Goal: Information Seeking & Learning: Learn about a topic

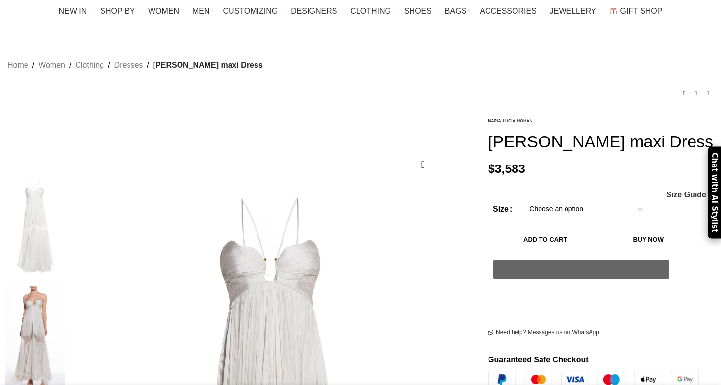
scroll to position [17, 0]
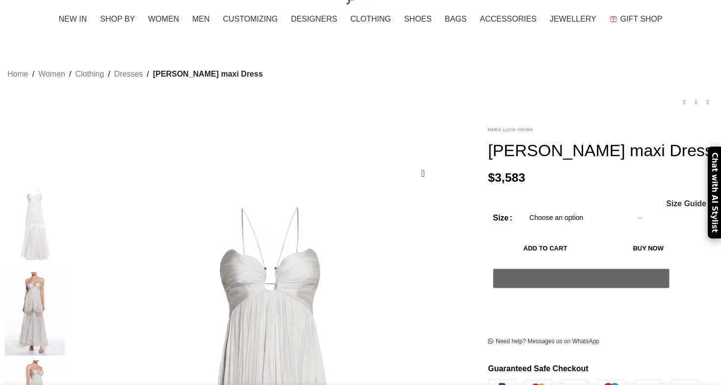
click at [495, 128] on img at bounding box center [510, 129] width 44 height 3
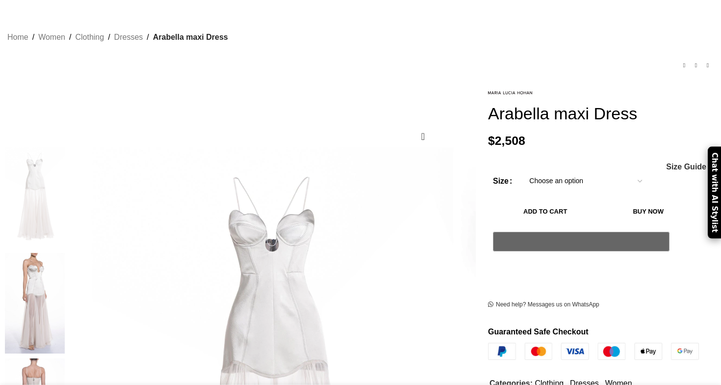
scroll to position [70, 0]
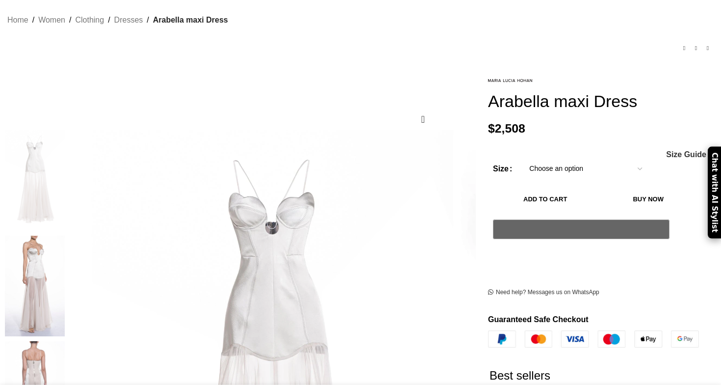
click at [65, 259] on img at bounding box center [35, 285] width 60 height 101
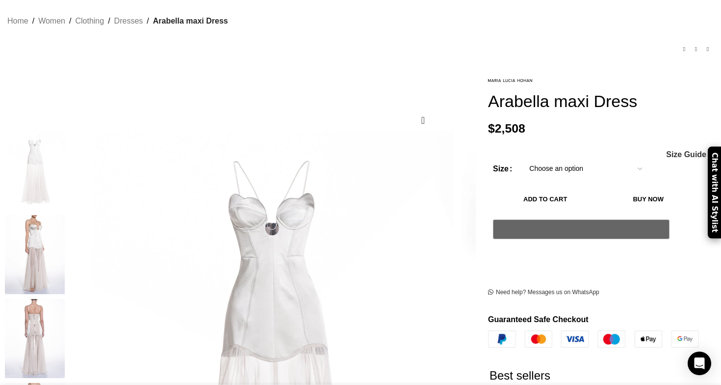
click at [65, 244] on img "2 / 7" at bounding box center [35, 254] width 60 height 79
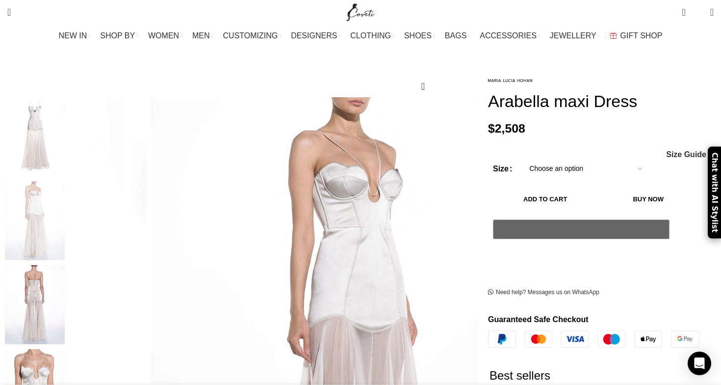
scroll to position [120, 0]
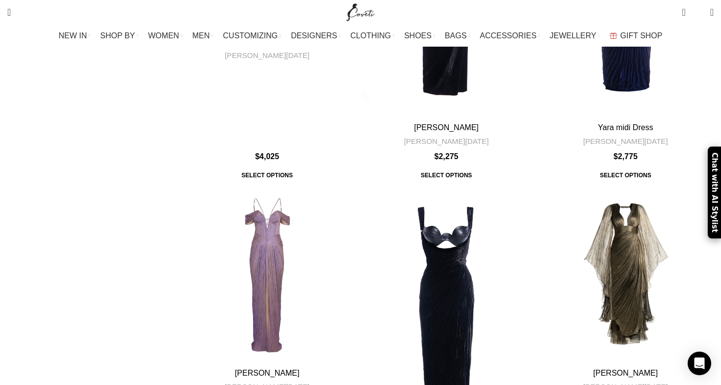
scroll to position [3690, 0]
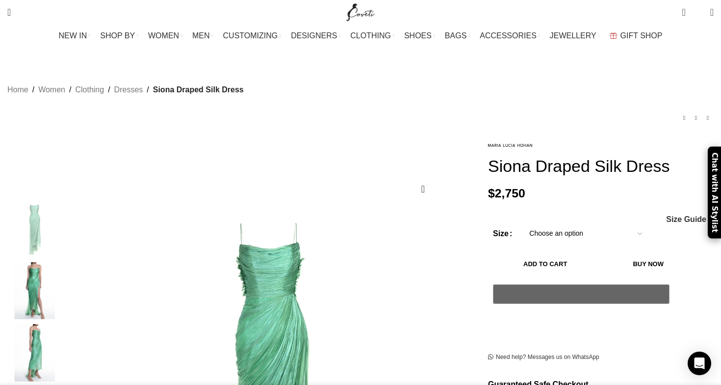
scroll to position [0, 82]
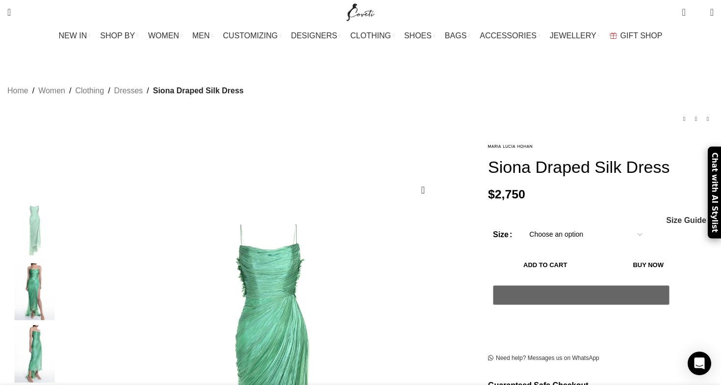
click at [65, 283] on img "2 / 5" at bounding box center [35, 291] width 60 height 57
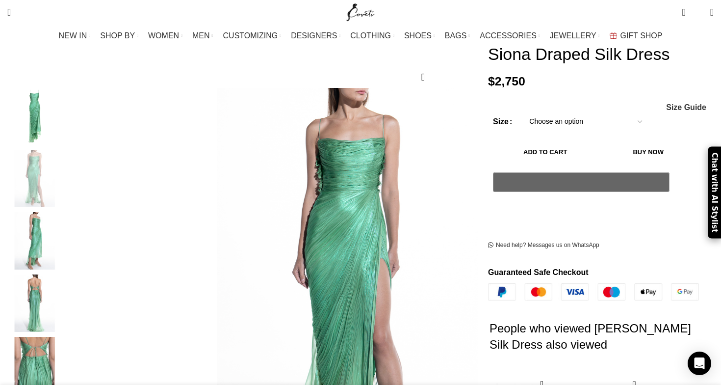
scroll to position [0, 309]
click at [65, 236] on img "3 / 5" at bounding box center [35, 240] width 60 height 57
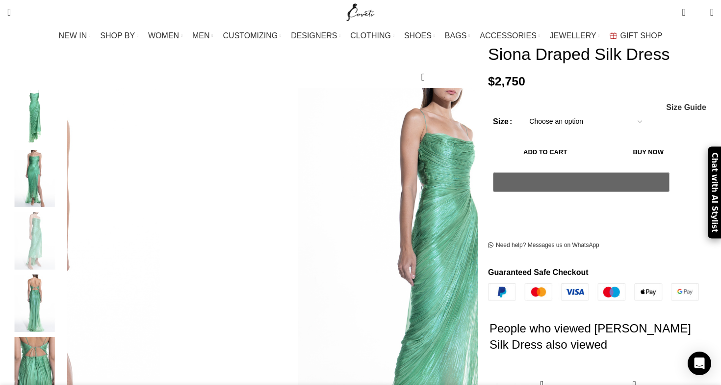
click at [65, 274] on img "4 / 5" at bounding box center [35, 302] width 60 height 57
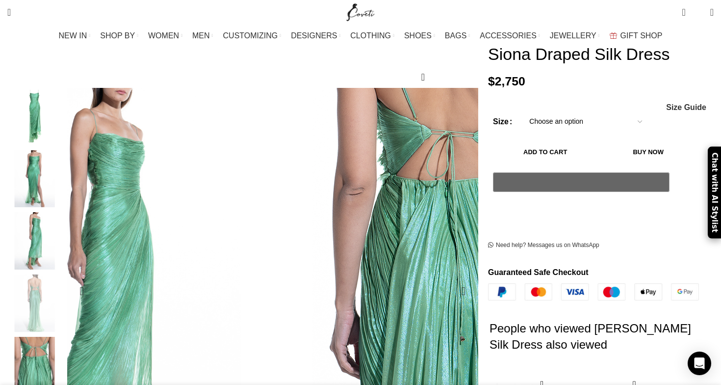
scroll to position [0, 413]
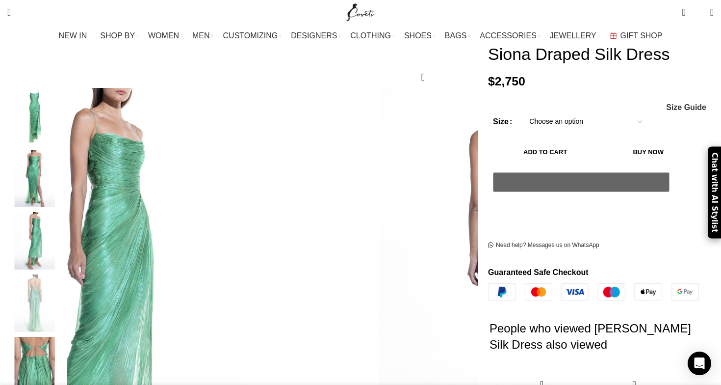
click at [65, 90] on img "1 / 5" at bounding box center [35, 116] width 60 height 57
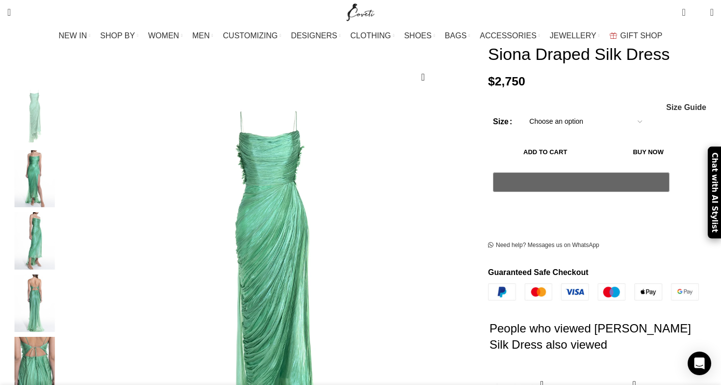
scroll to position [0, 516]
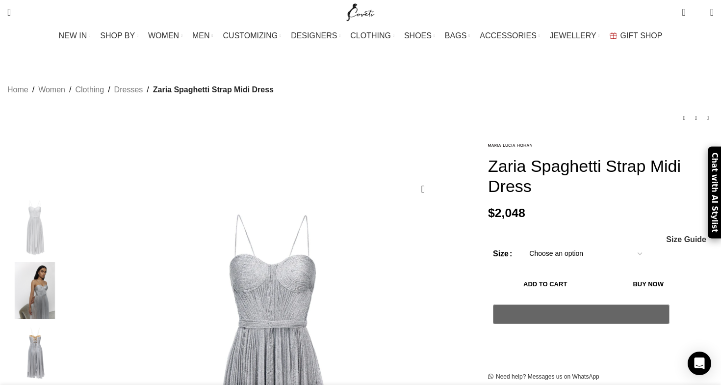
scroll to position [0, 82]
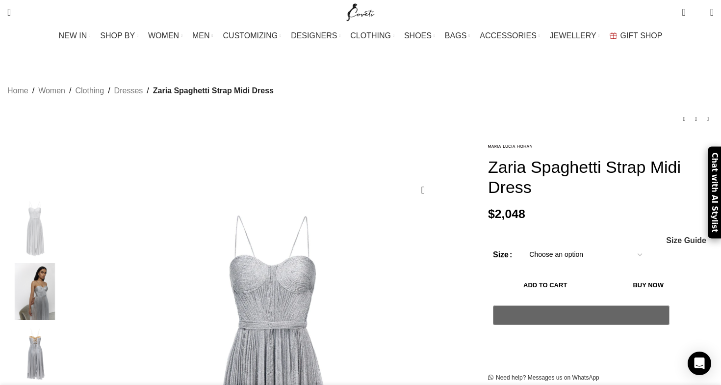
click at [65, 295] on img "2 / 5" at bounding box center [35, 291] width 60 height 57
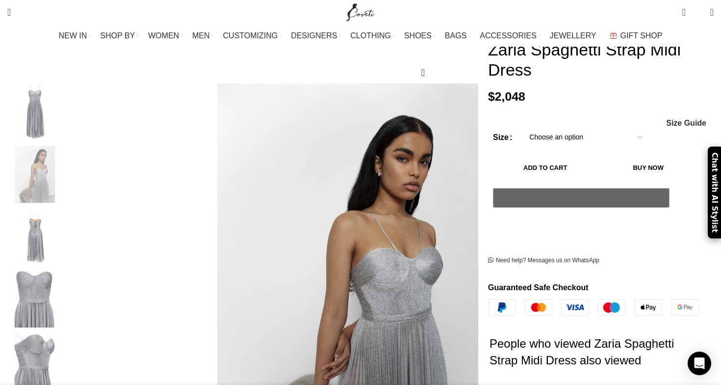
scroll to position [185, 0]
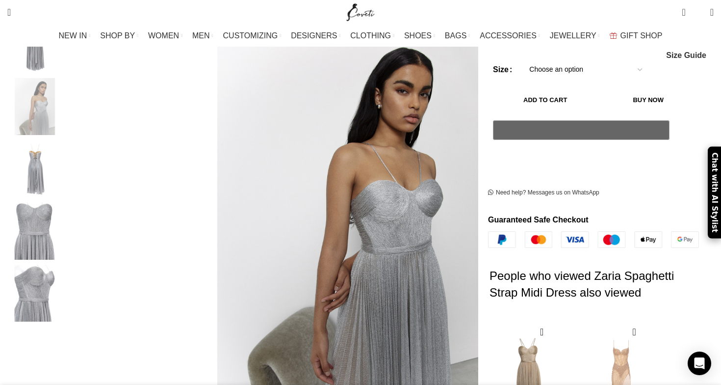
click at [65, 310] on div "5 / 5" at bounding box center [35, 295] width 60 height 62
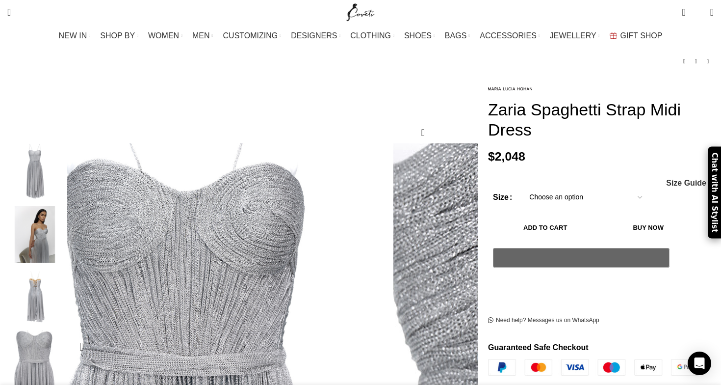
scroll to position [44, 0]
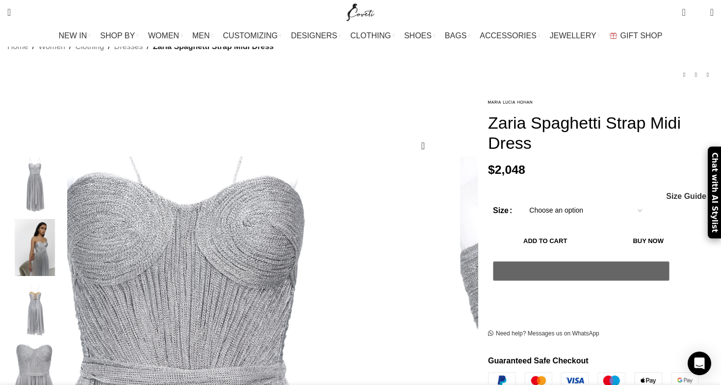
click at [65, 238] on img "2 / 5" at bounding box center [35, 247] width 60 height 57
